Goal: Register for event/course

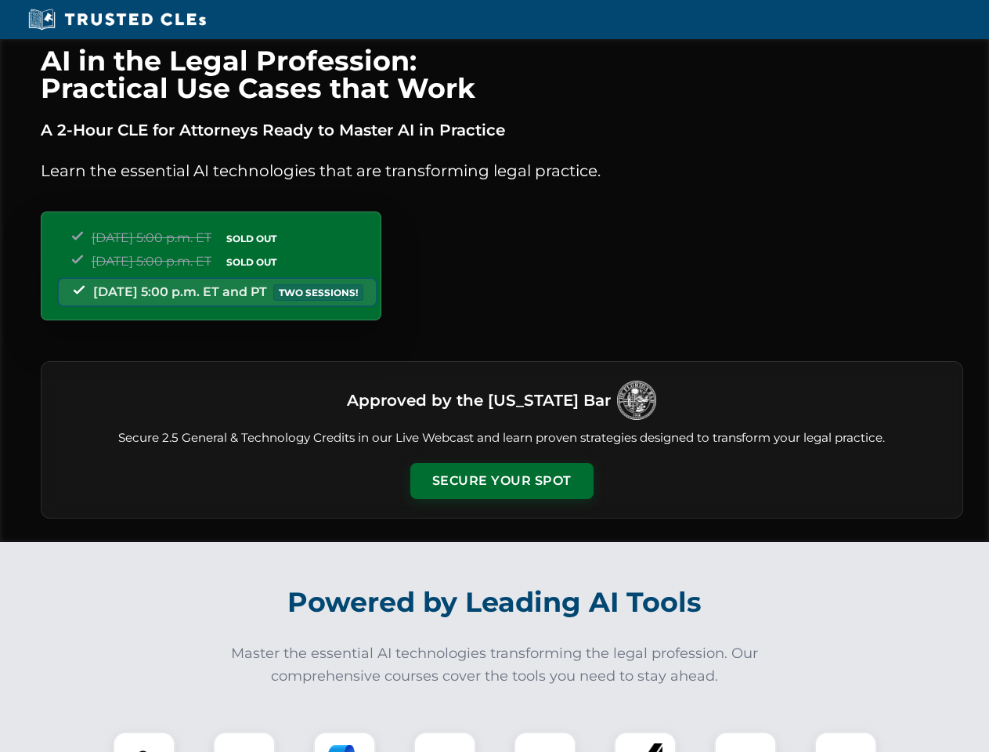
click at [501, 481] on button "Secure Your Spot" at bounding box center [501, 481] width 183 height 36
click at [144, 742] on img at bounding box center [143, 762] width 45 height 45
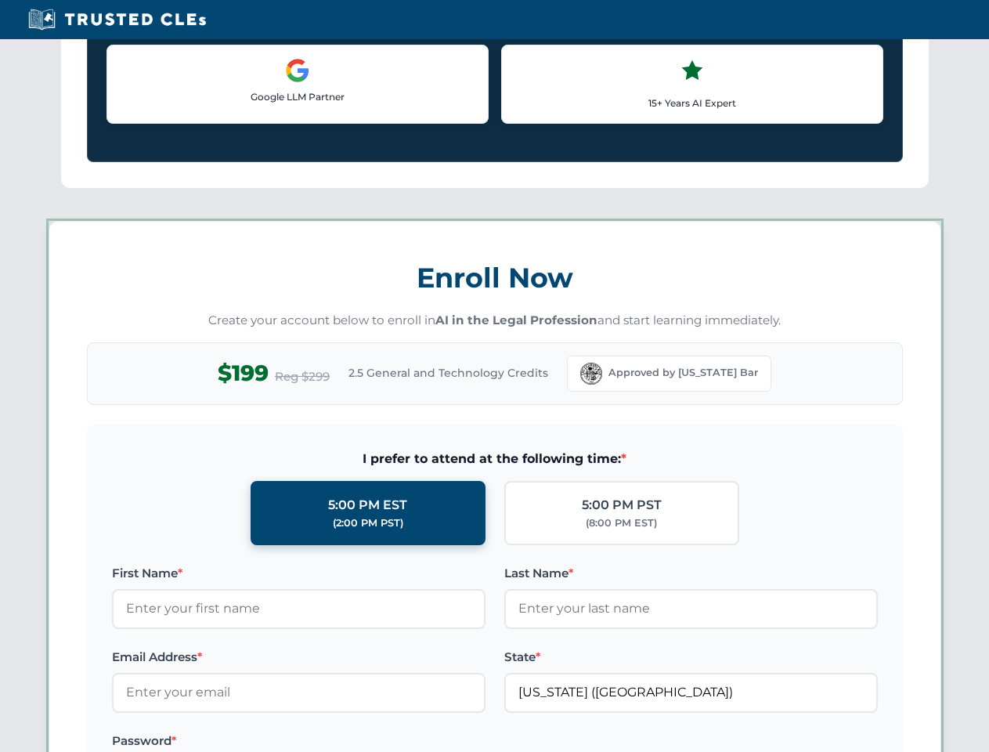
click at [345, 742] on label "Password *" at bounding box center [299, 741] width 374 height 19
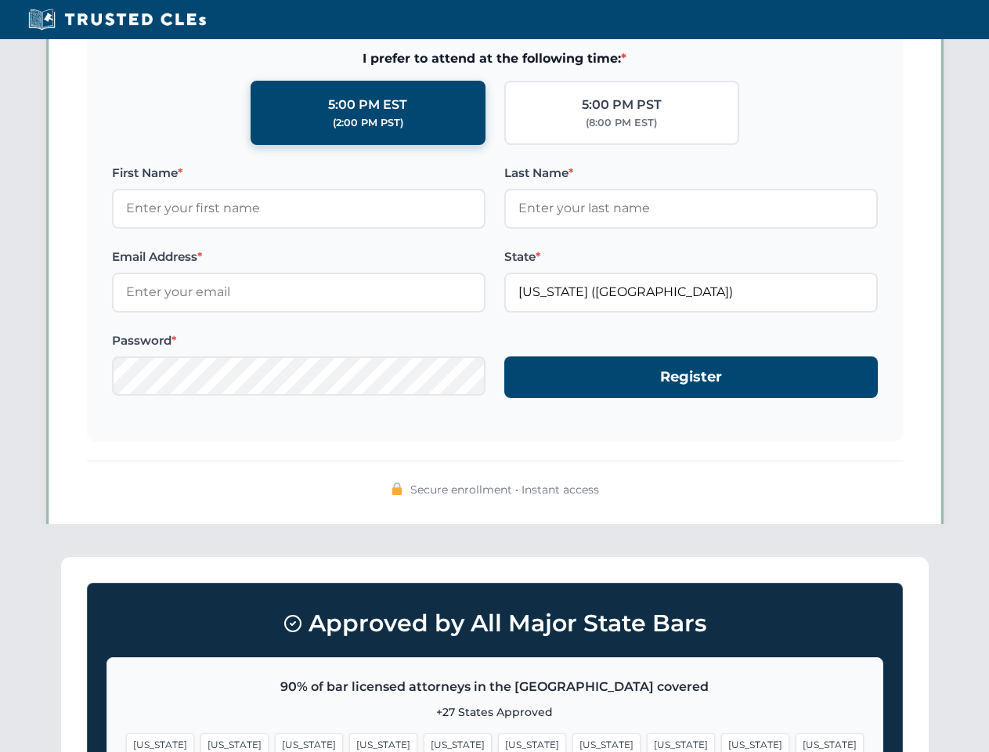
click at [721, 742] on span "[US_STATE]" at bounding box center [755, 744] width 68 height 23
